Goal: Information Seeking & Learning: Find specific fact

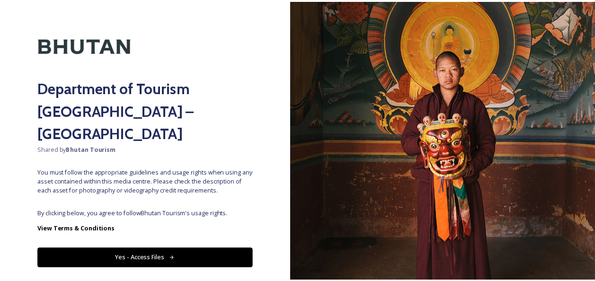
scroll to position [29, 0]
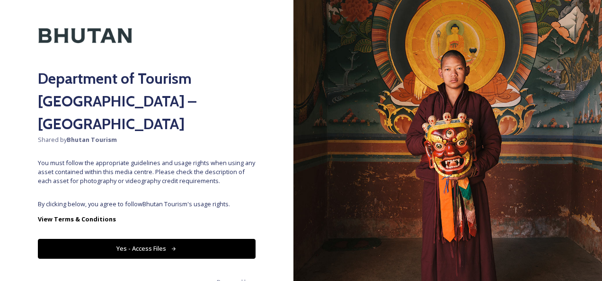
click at [151, 239] on button "Yes - Access Files" at bounding box center [147, 248] width 218 height 19
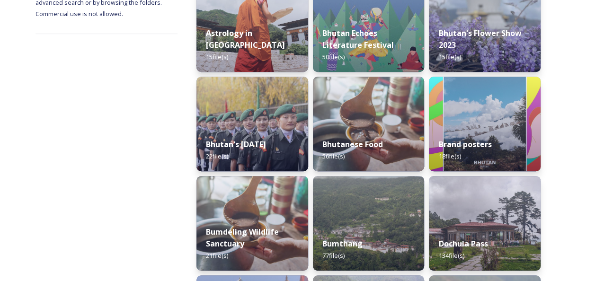
scroll to position [189, 0]
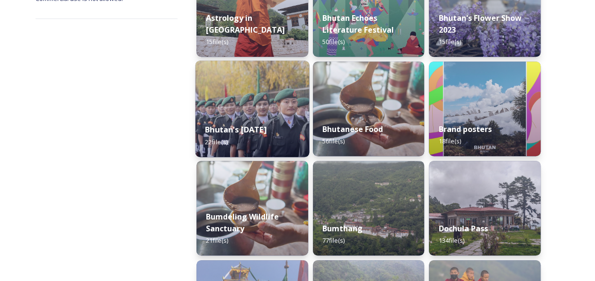
click at [246, 124] on strong "Bhutan's [DATE]" at bounding box center [236, 129] width 62 height 10
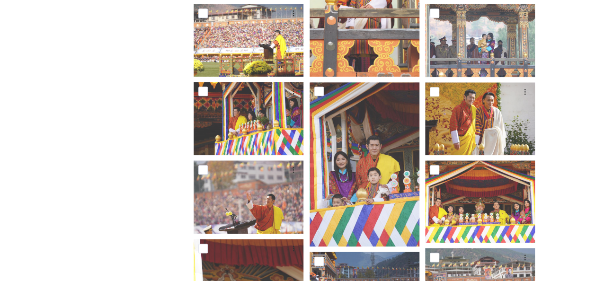
scroll to position [241, 0]
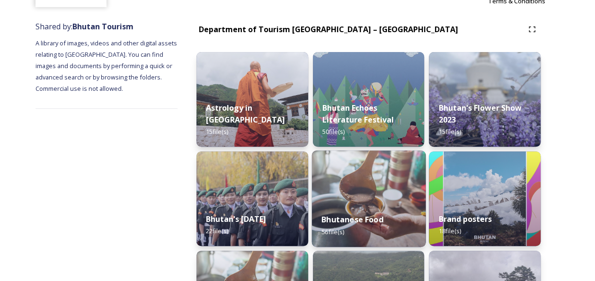
scroll to position [47, 0]
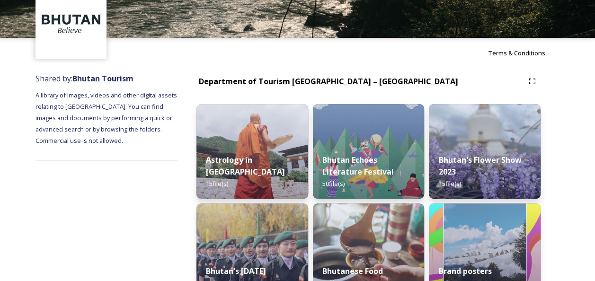
drag, startPoint x: 569, startPoint y: 119, endPoint x: 576, endPoint y: 120, distance: 7.2
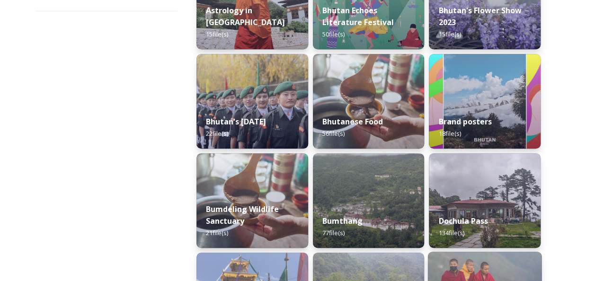
scroll to position [0, 0]
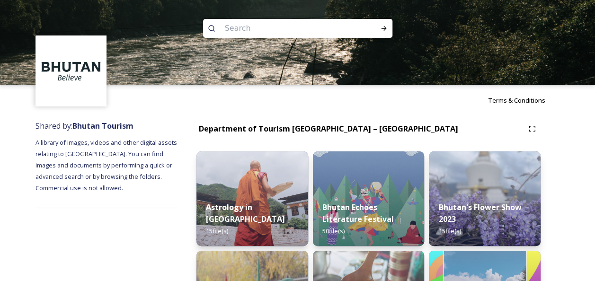
click at [273, 25] on input at bounding box center [285, 28] width 130 height 21
type input "paro"
click at [320, 31] on input at bounding box center [303, 28] width 118 height 21
click at [386, 27] on icon at bounding box center [384, 29] width 8 height 8
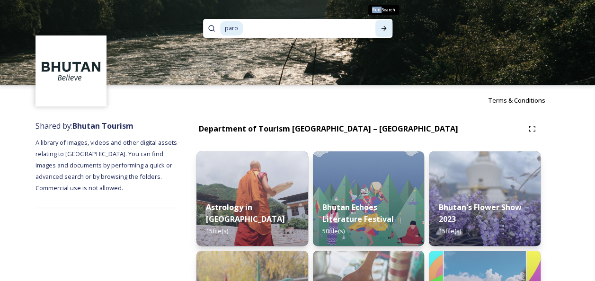
click at [386, 27] on icon at bounding box center [384, 29] width 8 height 8
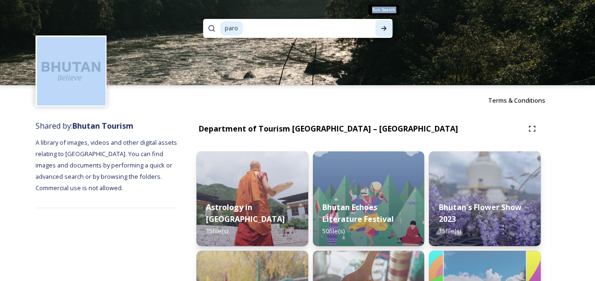
click at [386, 27] on icon at bounding box center [384, 29] width 8 height 8
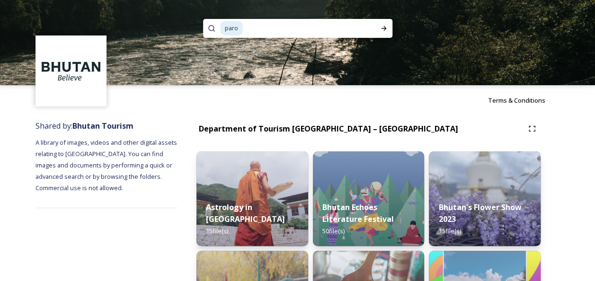
click at [421, 115] on div "Terms & Conditions" at bounding box center [297, 100] width 595 height 30
